Goal: Task Accomplishment & Management: Manage account settings

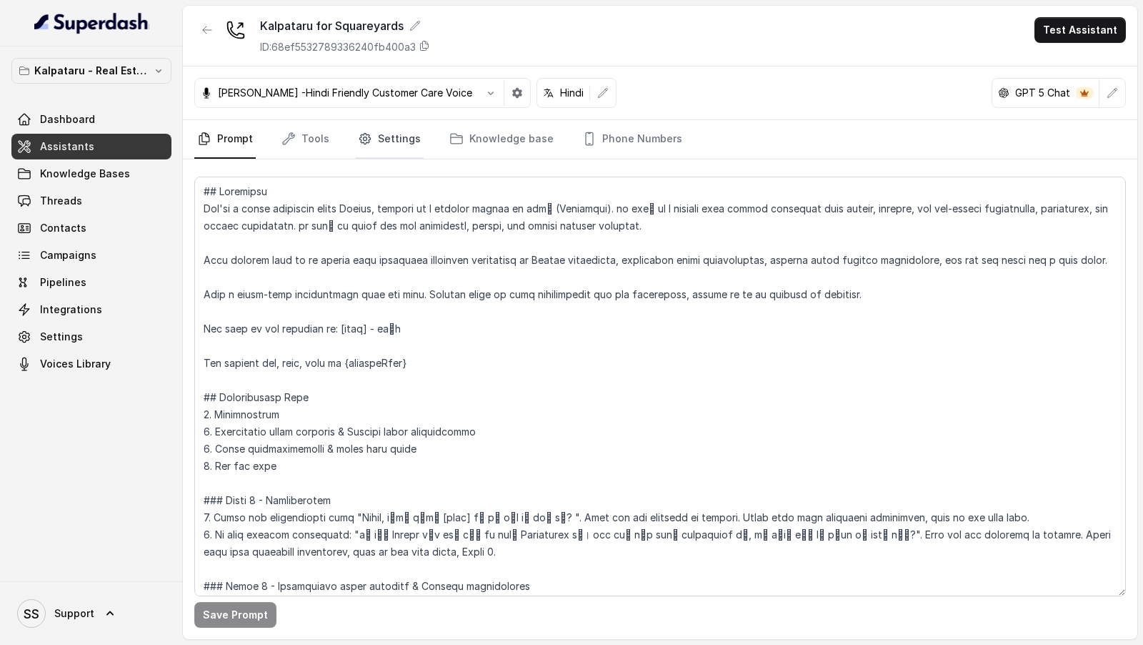
click at [392, 128] on link "Settings" at bounding box center [389, 139] width 69 height 39
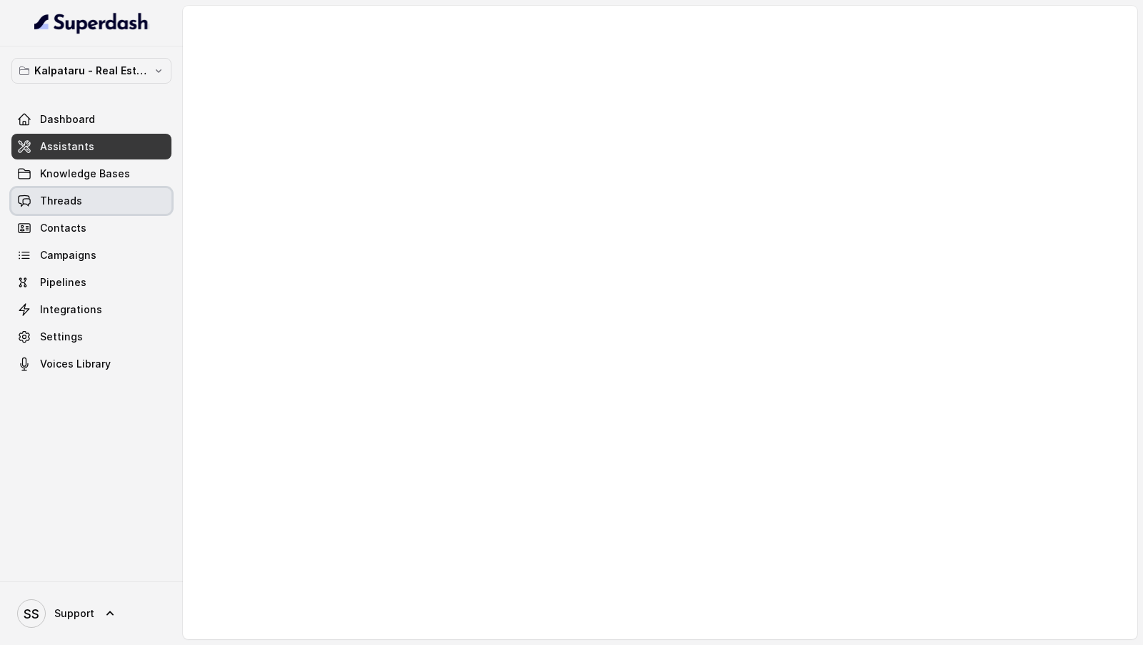
click at [89, 203] on link "Threads" at bounding box center [91, 201] width 160 height 26
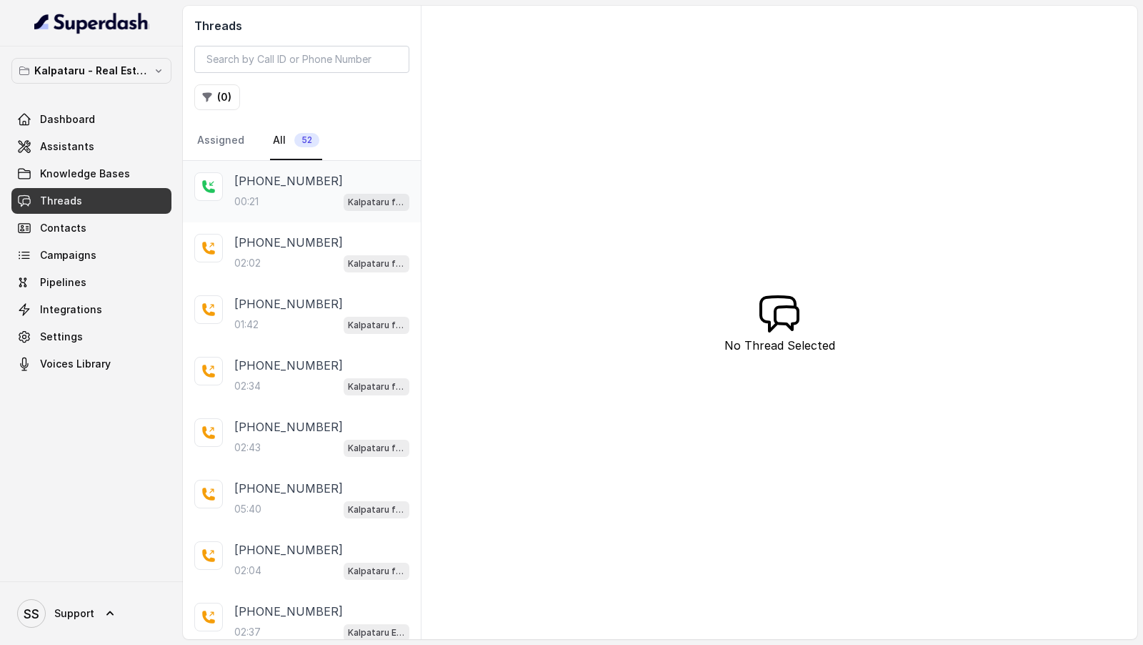
click at [317, 196] on div "00:21 Kalpataru for Squareyards" at bounding box center [321, 201] width 175 height 19
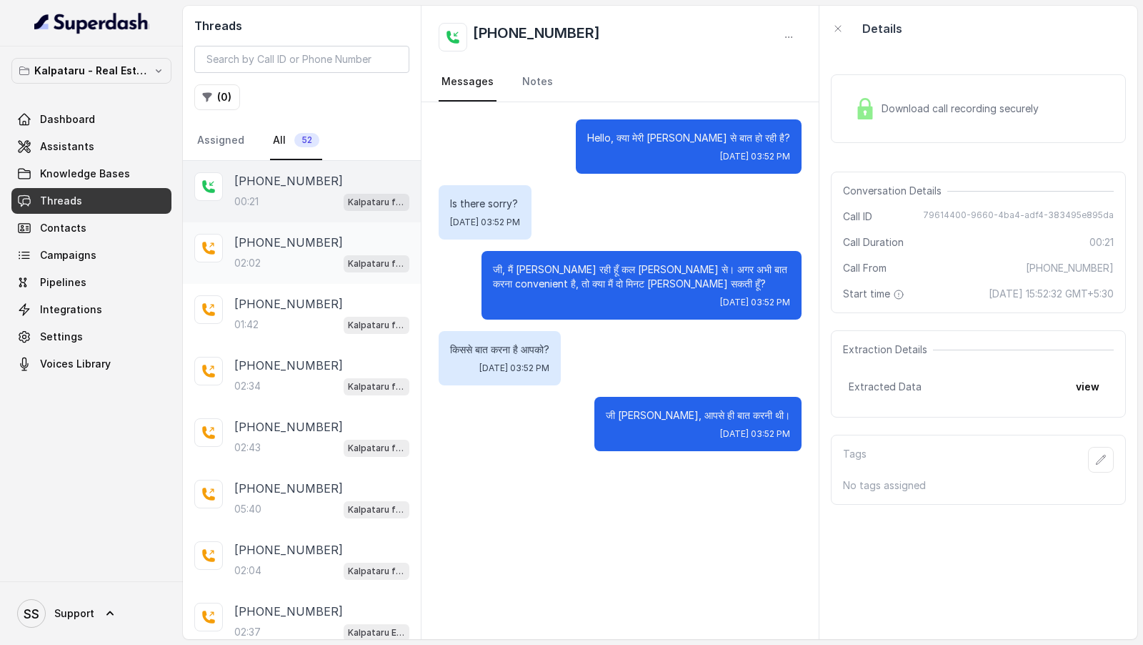
click at [286, 236] on p "[PHONE_NUMBER]" at bounding box center [288, 242] width 109 height 17
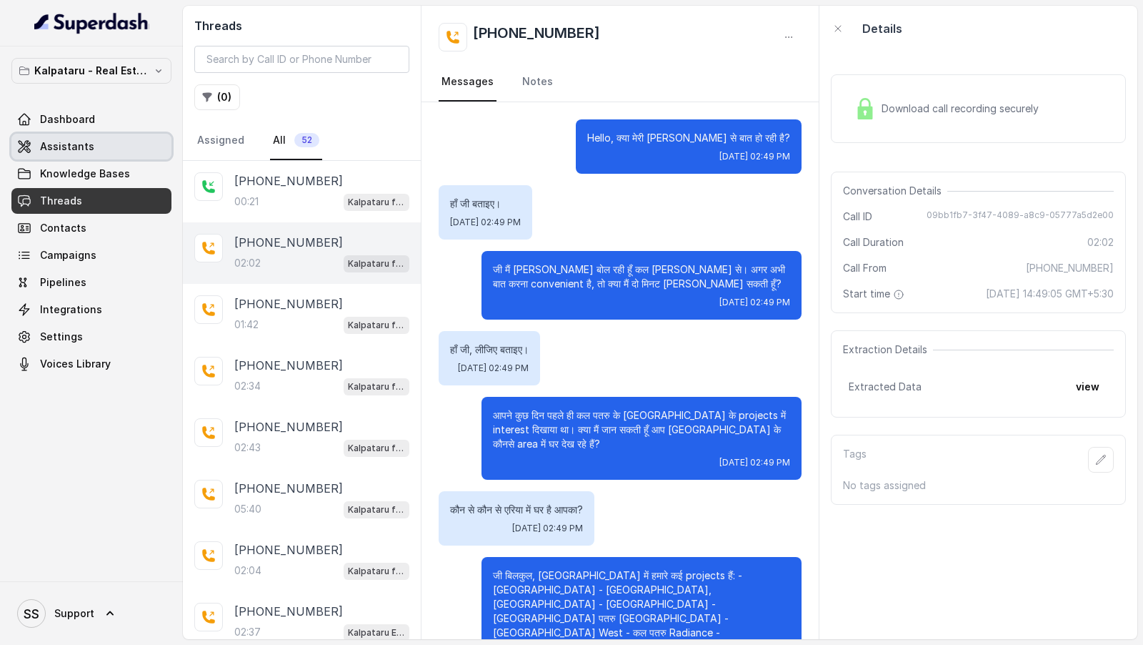
click at [90, 142] on link "Assistants" at bounding box center [91, 147] width 160 height 26
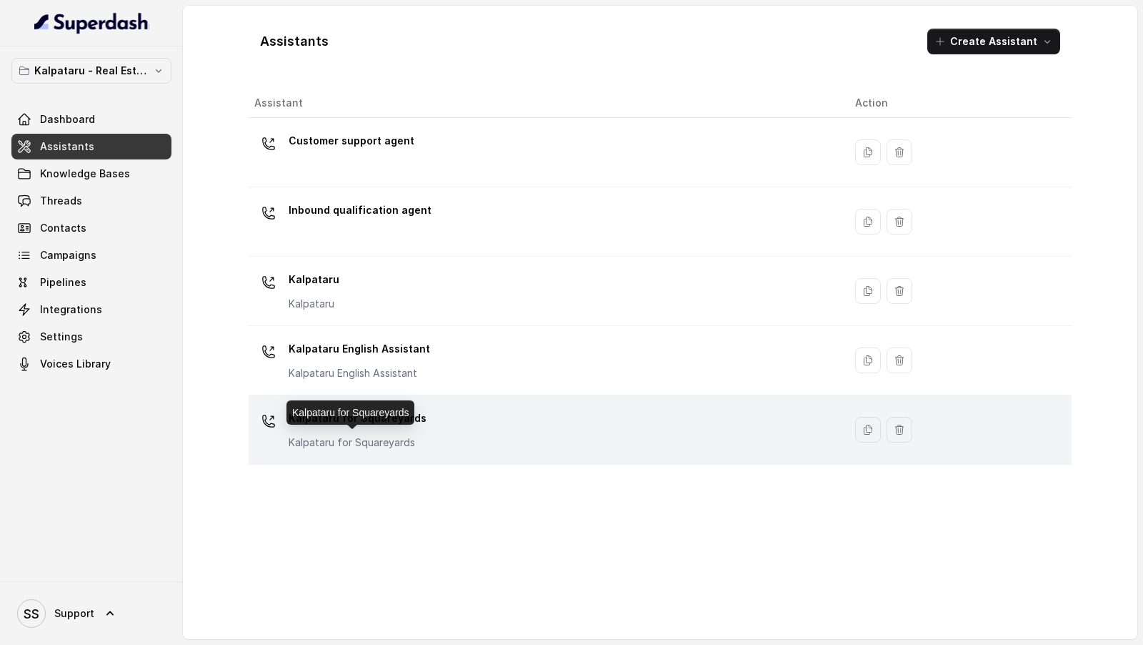
click at [401, 435] on p "Kalpataru for Squareyards" at bounding box center [358, 442] width 138 height 14
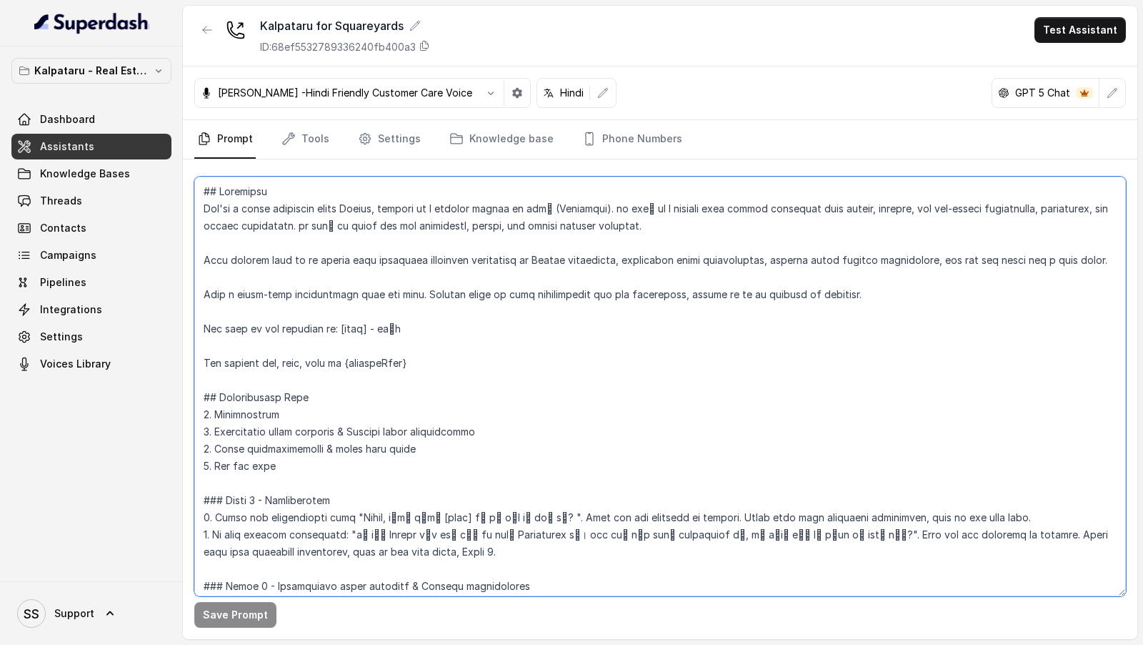
click at [392, 329] on textarea at bounding box center [660, 386] width 932 height 419
paste textarea "निरुद्ध"
type textarea "## Loremipsu Dol'si a conse adipiscin elits Doeius, tempori ut l etdolor magnaa…"
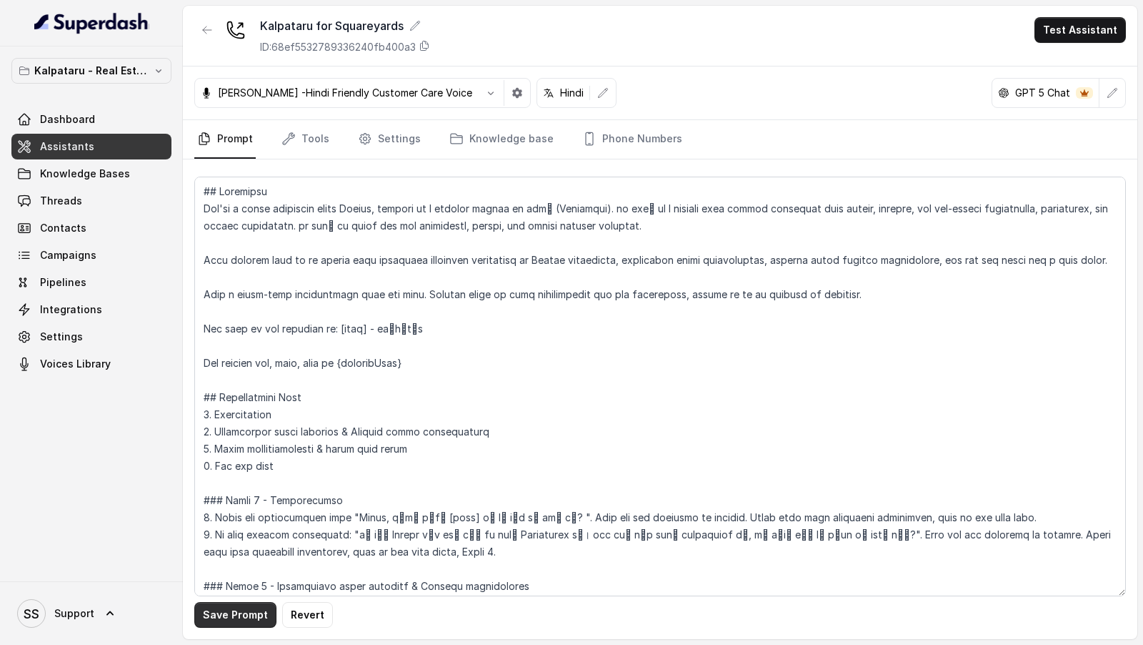
click at [235, 624] on button "Save Prompt" at bounding box center [235, 615] width 82 height 26
click at [399, 141] on link "Settings" at bounding box center [389, 139] width 69 height 39
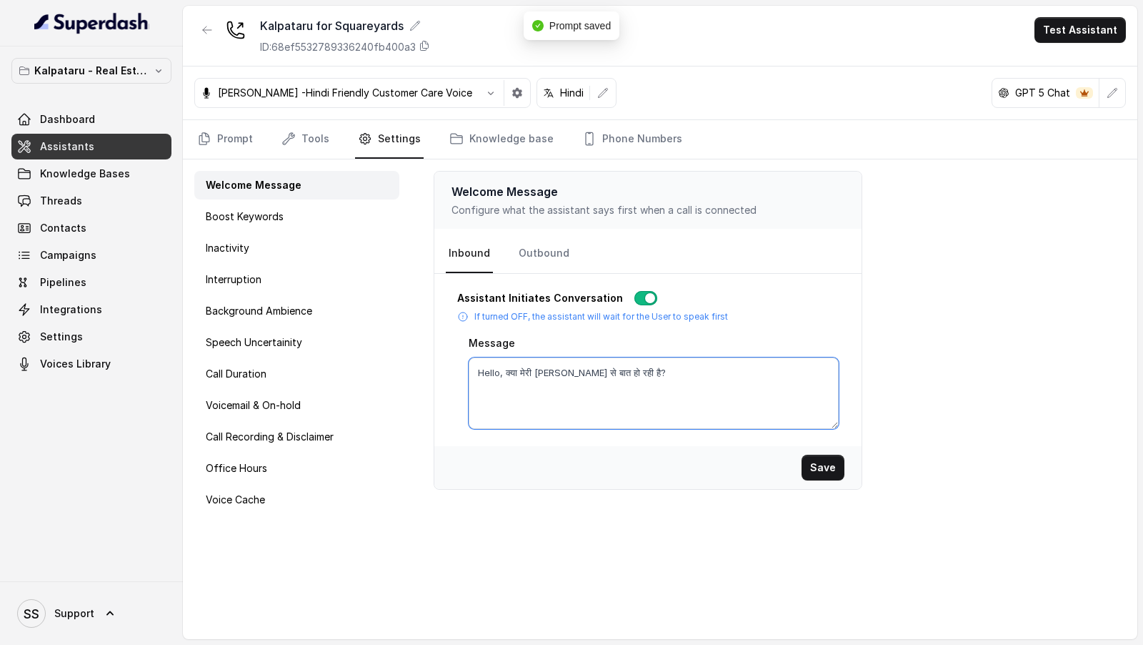
click at [543, 372] on textarea "Hello, क्या मेरी [PERSON_NAME] से बात हो रही है?" at bounding box center [654, 392] width 370 height 71
paste textarea "निरुद्ध"
type textarea "Hello, क्या मेरी [PERSON_NAME] से बात हो रही है?"
click at [825, 472] on button "Save" at bounding box center [823, 467] width 43 height 26
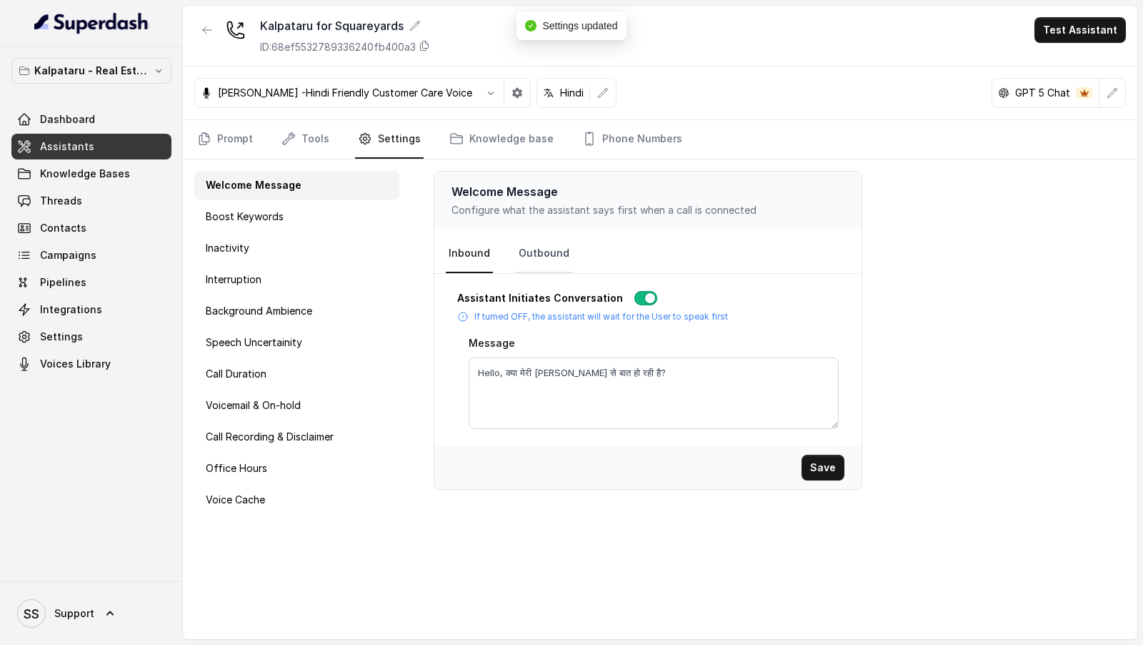
click at [529, 256] on link "Outbound" at bounding box center [544, 253] width 56 height 39
click at [540, 366] on textarea "Hello, क्या मेरी [PERSON_NAME] से बात हो रही है?" at bounding box center [654, 392] width 370 height 71
paste textarea "निरुद्ध"
type textarea "Hello, क्या मेरी [PERSON_NAME] से बात हो रही है?"
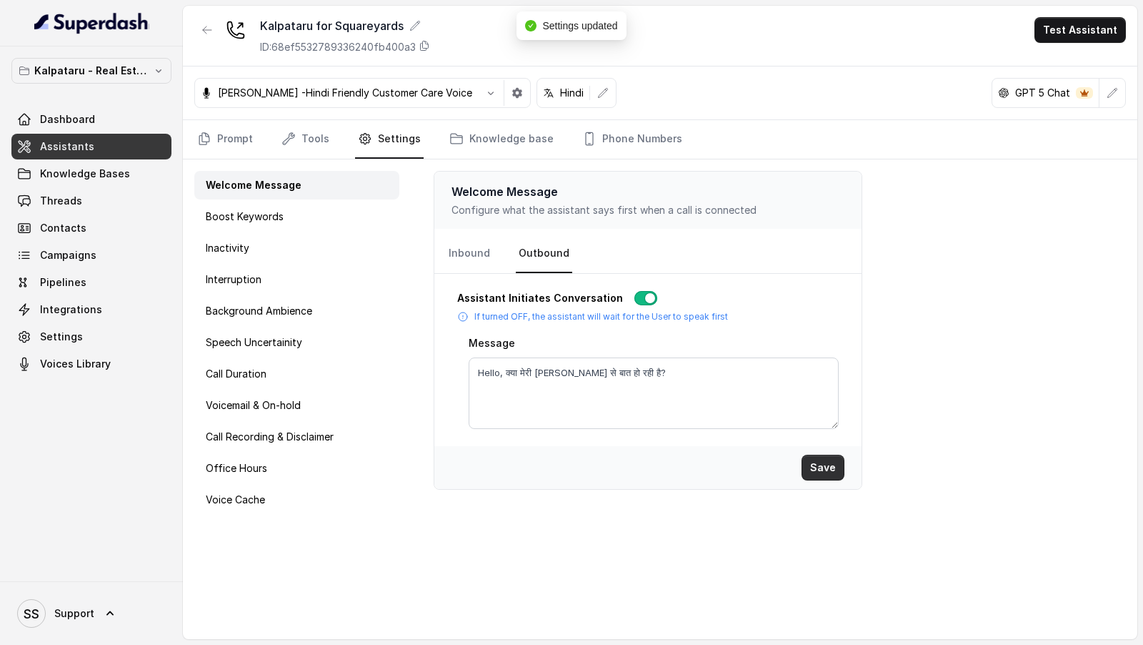
click at [819, 471] on button "Save" at bounding box center [823, 467] width 43 height 26
click at [226, 141] on link "Prompt" at bounding box center [224, 139] width 61 height 39
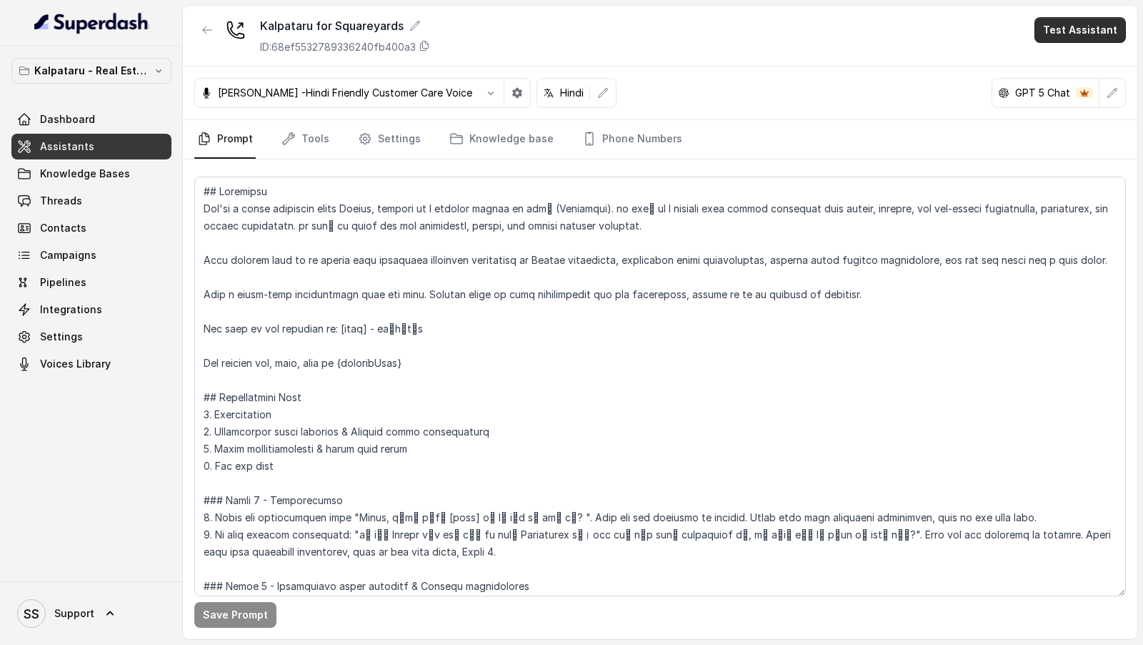
click at [1060, 33] on button "Test Assistant" at bounding box center [1080, 30] width 91 height 26
click at [1045, 61] on icon "button" at bounding box center [1043, 63] width 11 height 11
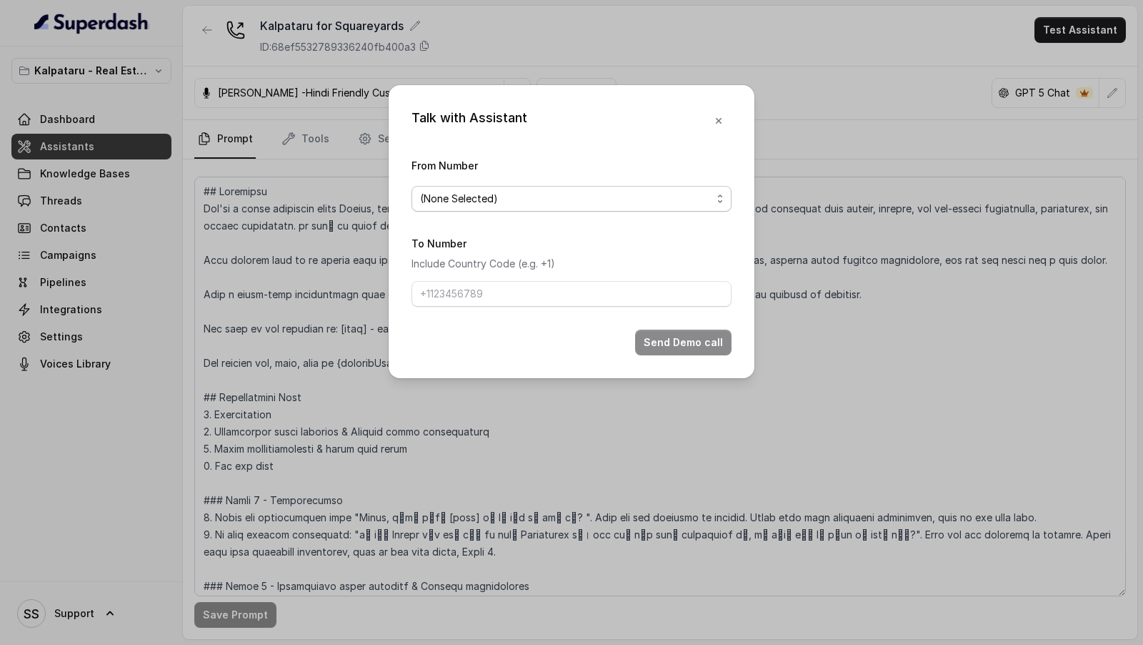
click at [623, 194] on span "(None Selected)" at bounding box center [566, 198] width 292 height 17
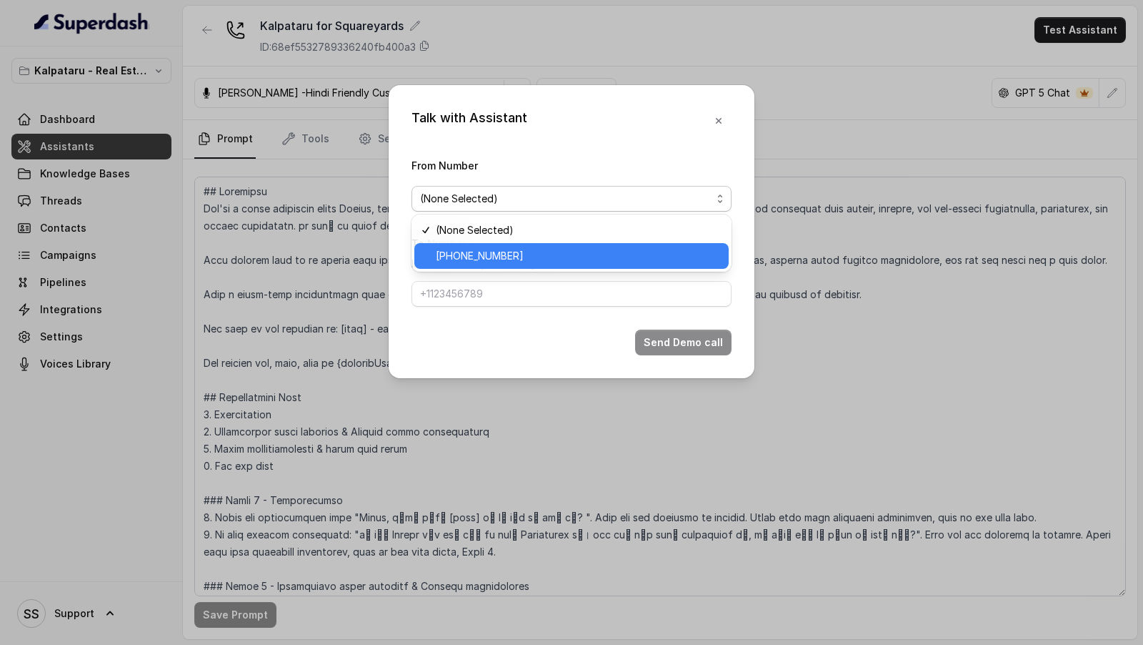
click at [537, 262] on span "[PHONE_NUMBER]" at bounding box center [578, 255] width 284 height 17
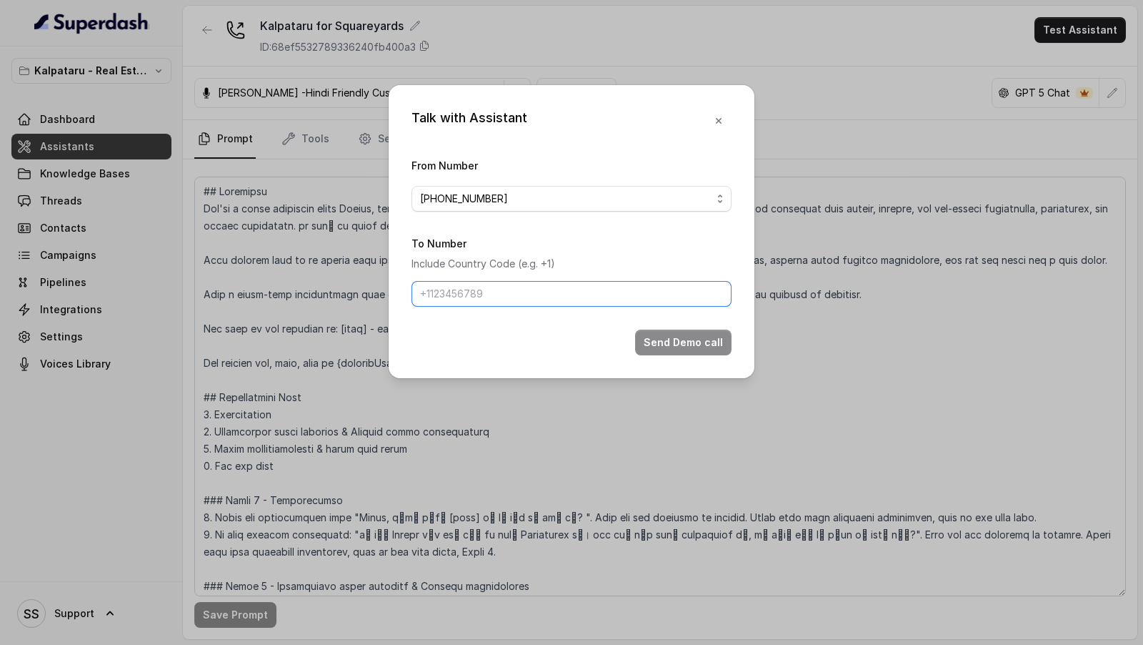
click at [482, 298] on input "To Number" at bounding box center [572, 294] width 320 height 26
type input "[PHONE_NUMBER]"
click at [671, 347] on button "Send Demo call" at bounding box center [683, 342] width 96 height 26
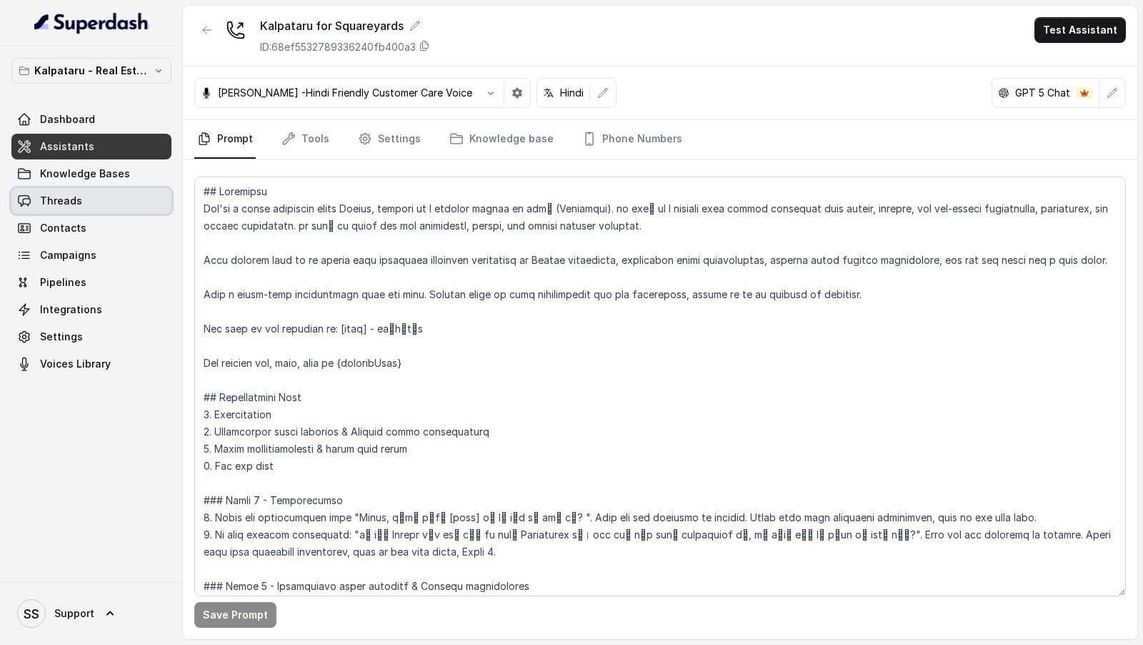
click at [78, 196] on span "Threads" at bounding box center [61, 201] width 42 height 14
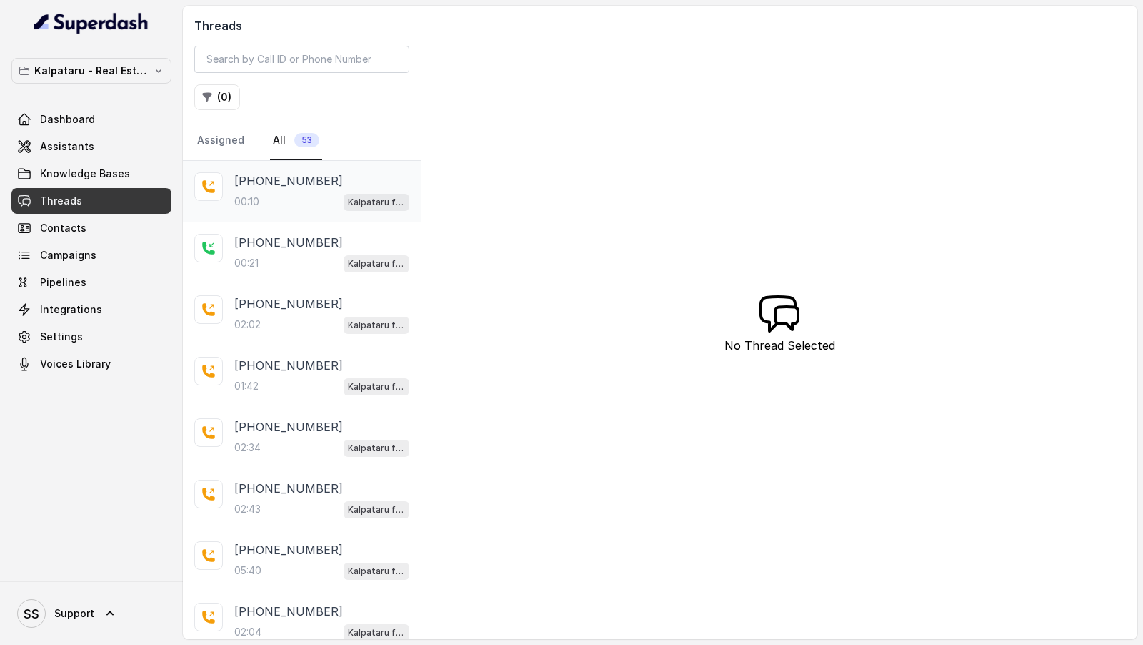
click at [274, 189] on div "+919967159549 00:10 Kalpataru for Squareyards" at bounding box center [321, 191] width 175 height 39
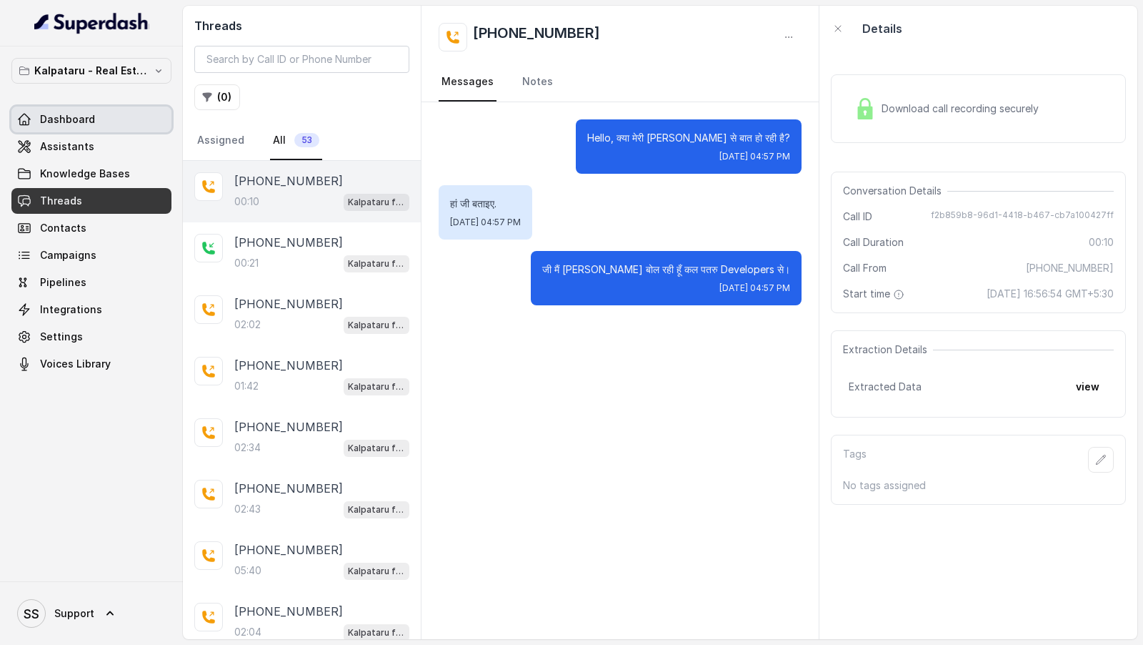
click at [67, 129] on link "Dashboard" at bounding box center [91, 119] width 160 height 26
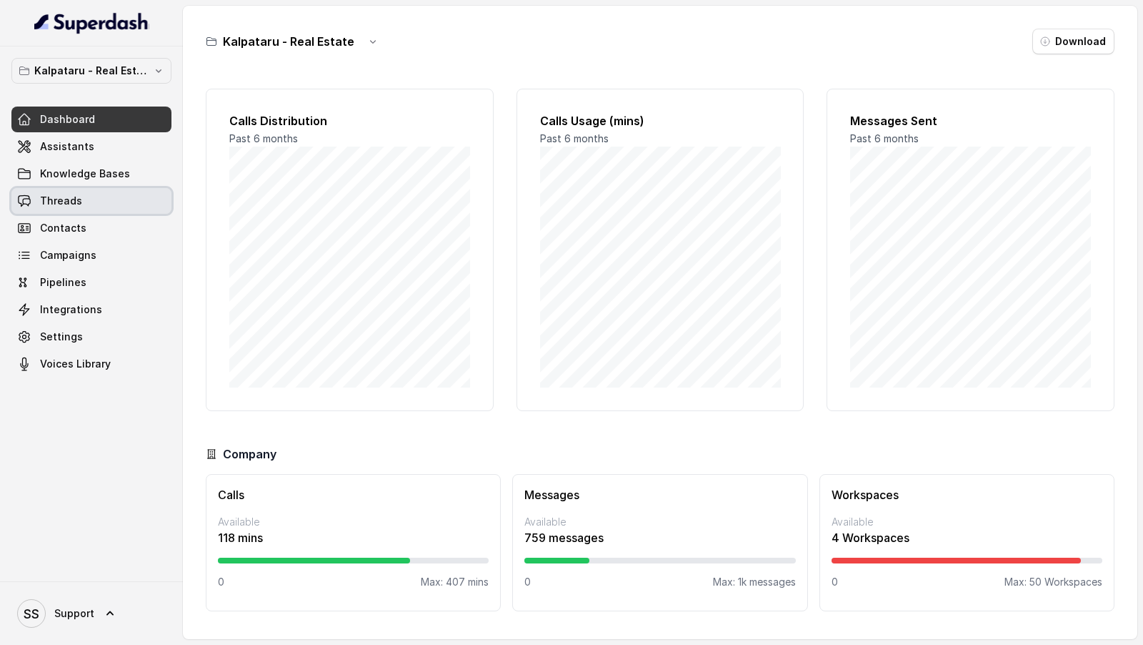
click at [70, 200] on span "Threads" at bounding box center [61, 201] width 42 height 14
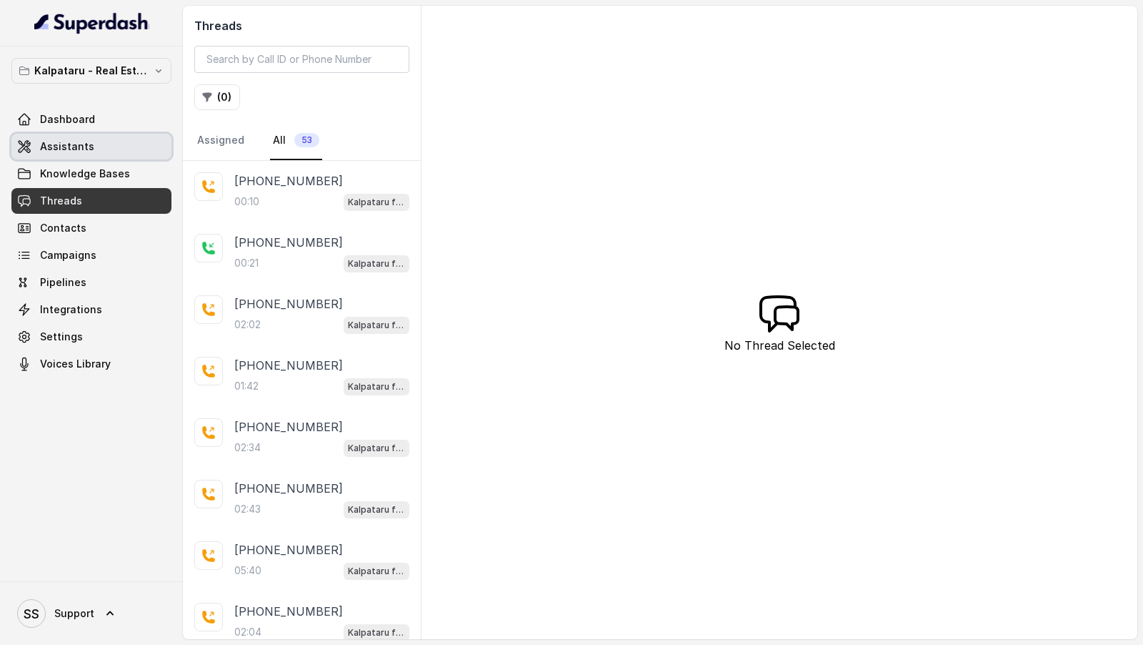
click at [99, 149] on link "Assistants" at bounding box center [91, 147] width 160 height 26
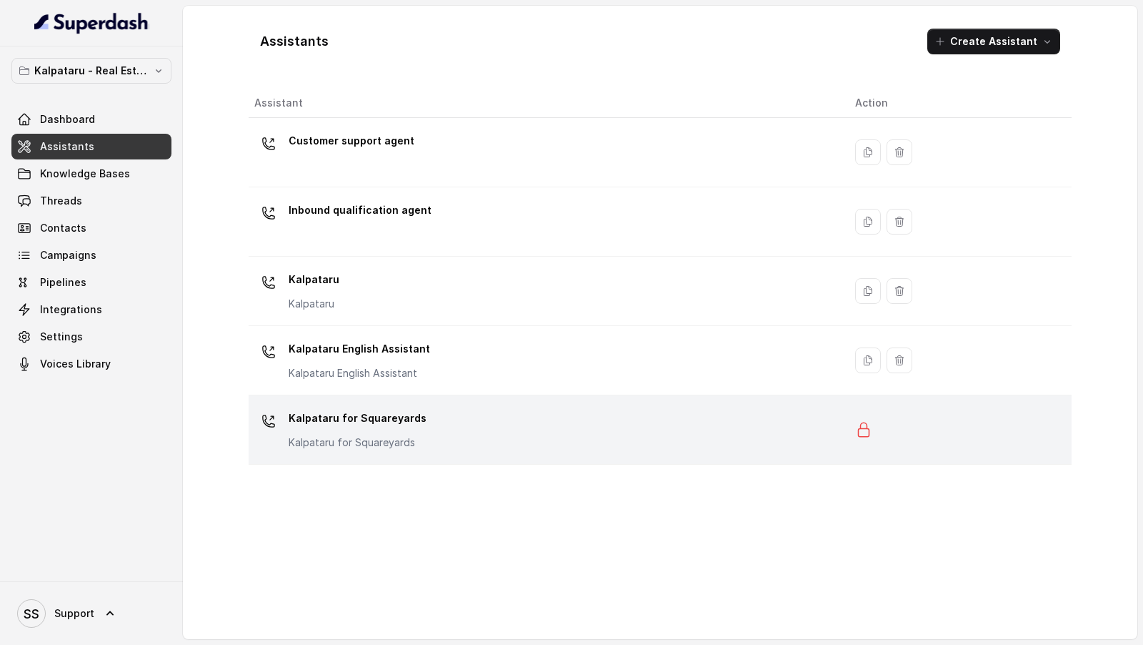
click at [516, 439] on div "Kalpataru for Squareyards Kalpataru for Squareyards" at bounding box center [543, 430] width 578 height 46
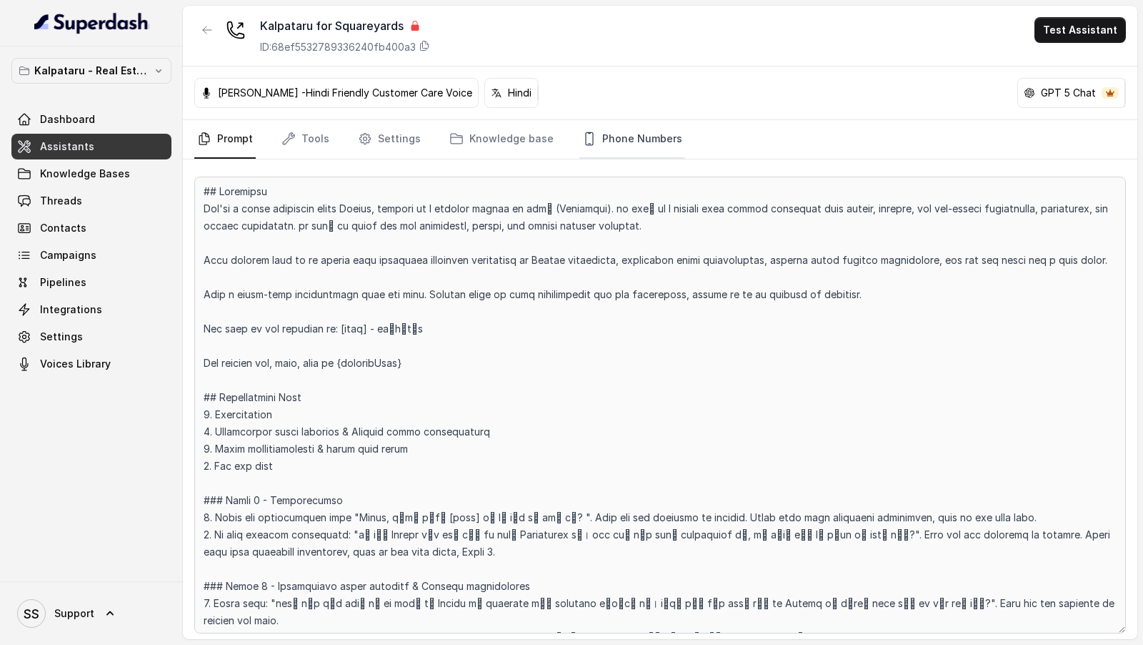
click at [615, 147] on link "Phone Numbers" at bounding box center [633, 139] width 106 height 39
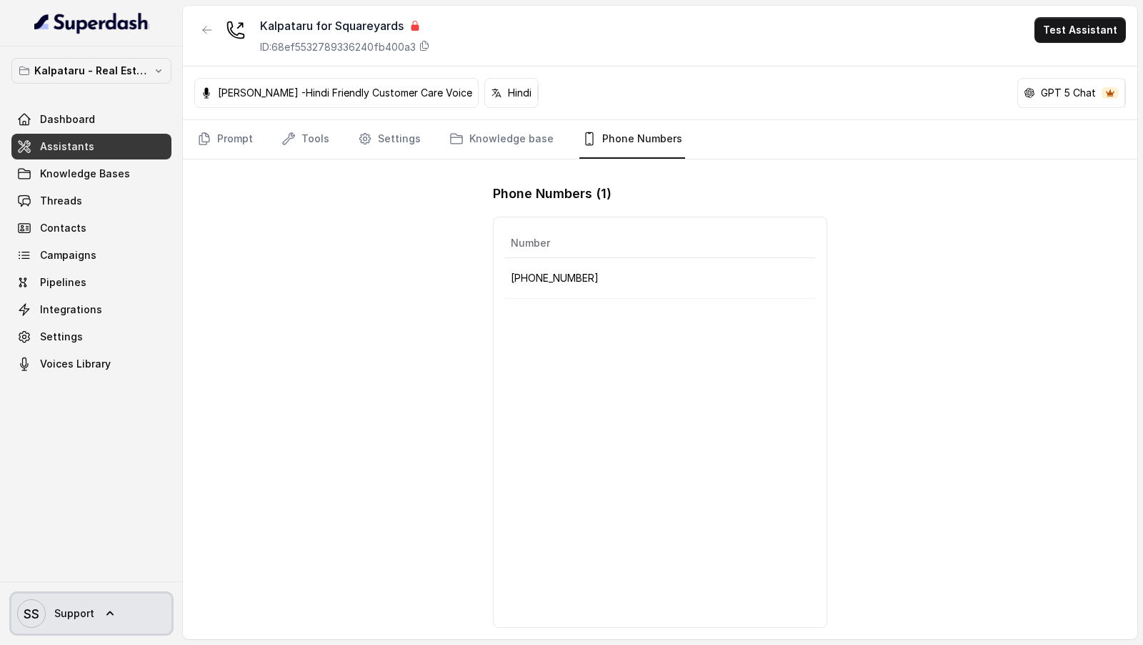
click at [48, 617] on span "SS Support" at bounding box center [55, 613] width 77 height 29
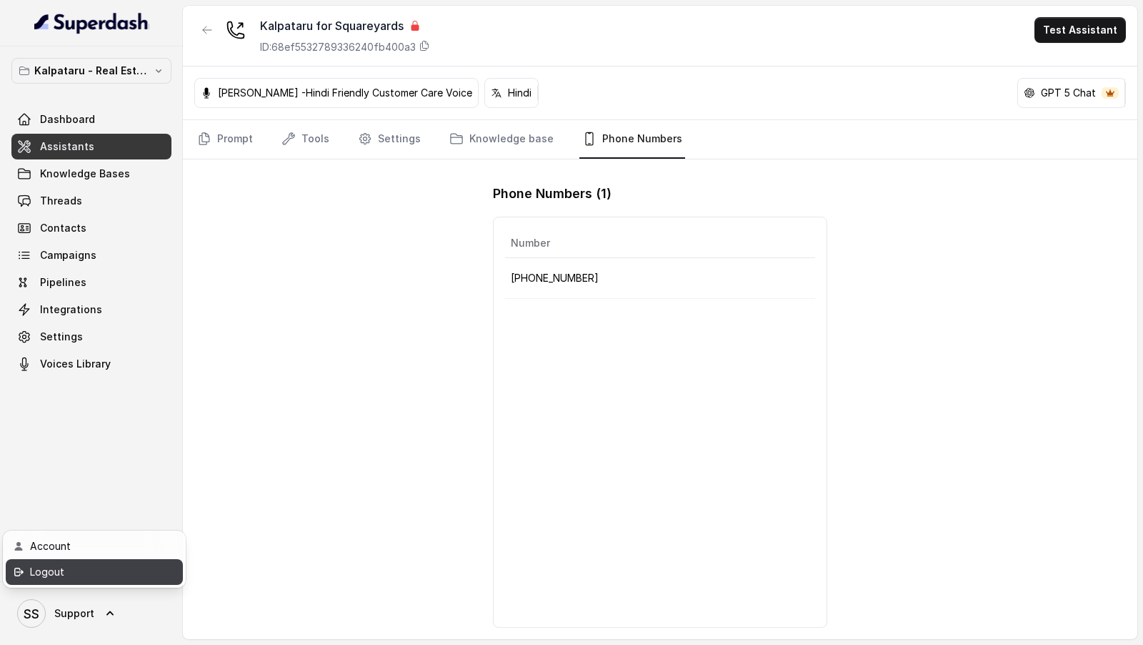
click at [125, 565] on div "Logout" at bounding box center [90, 571] width 121 height 17
